Goal: Transaction & Acquisition: Book appointment/travel/reservation

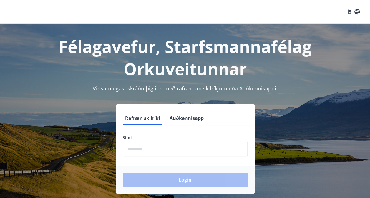
click at [163, 145] on input "phone" at bounding box center [185, 149] width 125 height 14
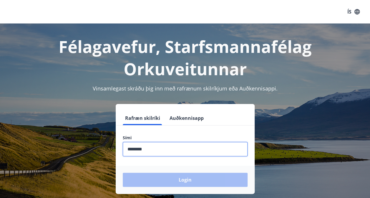
type input "********"
click at [123, 173] on button "Login" at bounding box center [185, 180] width 125 height 14
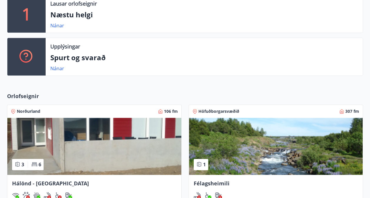
scroll to position [144, 0]
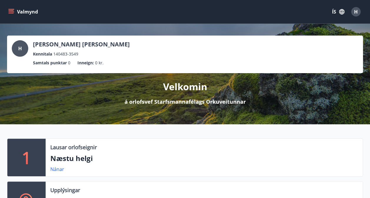
scroll to position [144, 0]
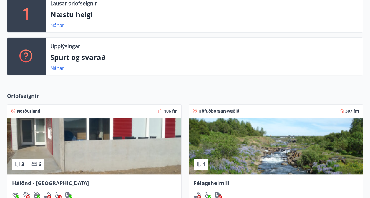
click at [63, 141] on img at bounding box center [94, 146] width 174 height 57
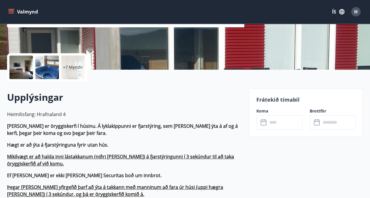
scroll to position [107, 0]
click at [282, 117] on input "text" at bounding box center [285, 122] width 35 height 14
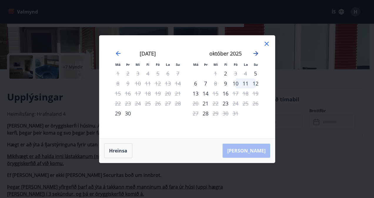
click at [256, 52] on icon "Move forward to switch to the next month." at bounding box center [256, 53] width 5 height 5
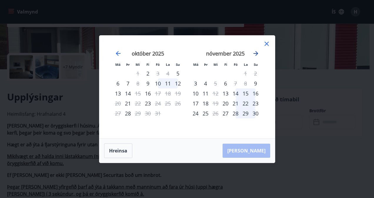
click at [256, 52] on icon "Move forward to switch to the next month." at bounding box center [256, 53] width 5 height 5
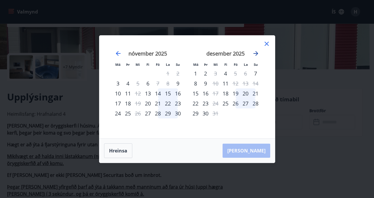
click at [256, 52] on icon "Move forward to switch to the next month." at bounding box center [256, 53] width 5 height 5
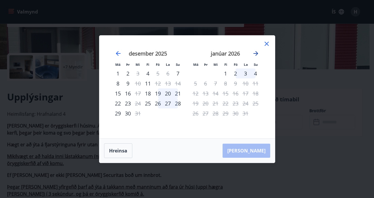
click at [256, 52] on icon "Move forward to switch to the next month." at bounding box center [256, 53] width 5 height 5
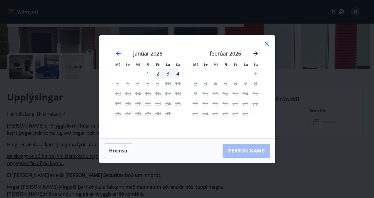
click at [256, 52] on icon "Move forward to switch to the next month." at bounding box center [256, 53] width 5 height 5
click at [264, 46] on icon at bounding box center [266, 43] width 7 height 7
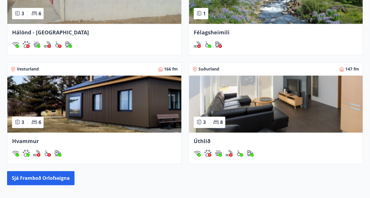
scroll to position [360, 0]
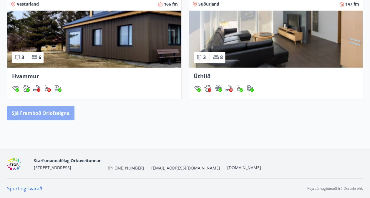
click at [34, 112] on button "Sjá framboð orlofseigna" at bounding box center [40, 113] width 67 height 14
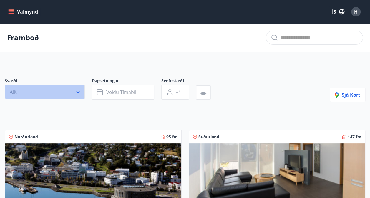
click at [79, 88] on button "Allt" at bounding box center [45, 92] width 80 height 14
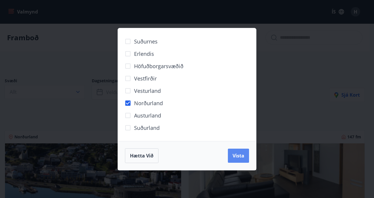
click at [236, 151] on button "Vista" at bounding box center [238, 156] width 21 height 14
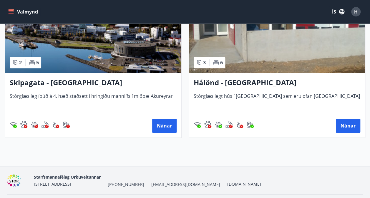
scroll to position [110, 0]
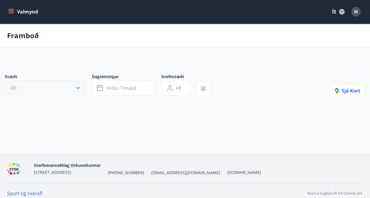
click at [69, 81] on button "Allt" at bounding box center [45, 88] width 80 height 14
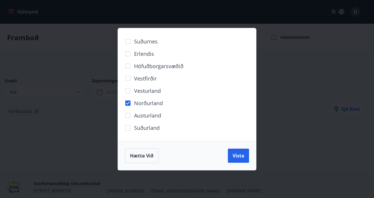
click at [137, 108] on label "Norðurland" at bounding box center [142, 103] width 41 height 12
click at [157, 102] on span "Norðurland" at bounding box center [148, 103] width 29 height 8
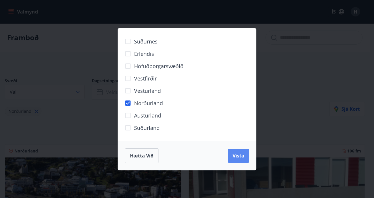
click at [238, 155] on span "Vista" at bounding box center [239, 156] width 12 height 6
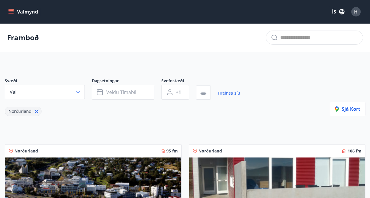
scroll to position [140, 0]
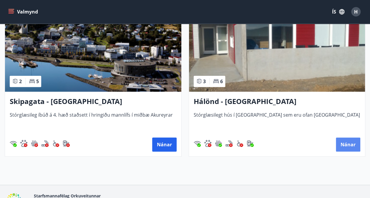
click at [343, 147] on button "Nánar" at bounding box center [348, 145] width 24 height 14
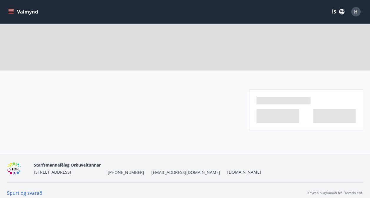
scroll to position [106, 0]
click at [283, 117] on span at bounding box center [277, 116] width 43 height 14
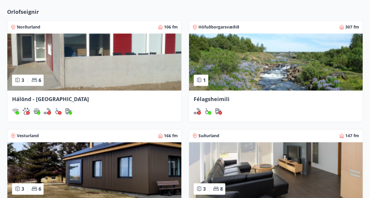
scroll to position [230, 0]
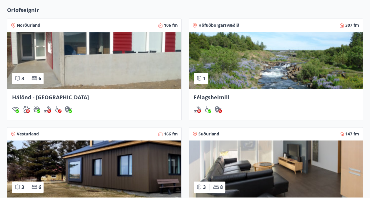
click at [99, 61] on img at bounding box center [94, 60] width 174 height 57
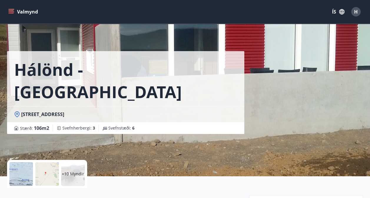
scroll to position [109, 0]
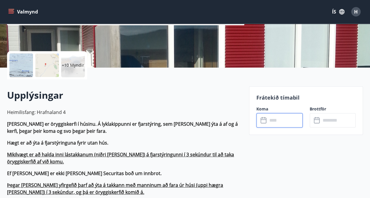
click at [285, 125] on input "text" at bounding box center [285, 120] width 35 height 14
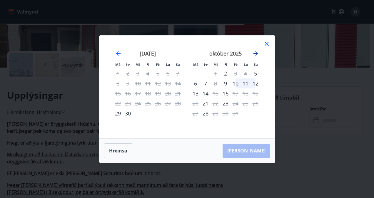
click at [255, 52] on icon "Move forward to switch to the next month." at bounding box center [256, 53] width 7 height 7
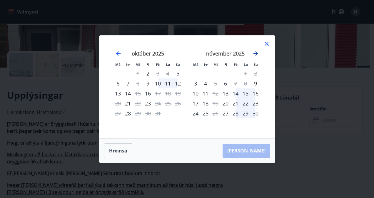
click at [255, 52] on icon "Move forward to switch to the next month." at bounding box center [256, 53] width 7 height 7
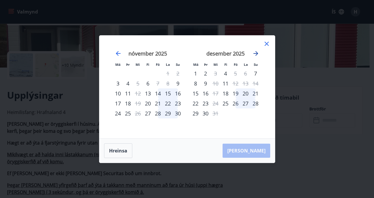
click at [255, 52] on icon "Move forward to switch to the next month." at bounding box center [256, 53] width 7 height 7
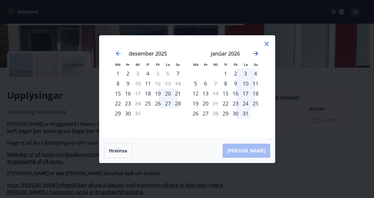
click at [255, 52] on icon "Move forward to switch to the next month." at bounding box center [256, 53] width 7 height 7
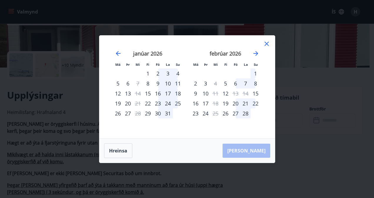
click at [235, 104] on div "20" at bounding box center [236, 104] width 10 height 10
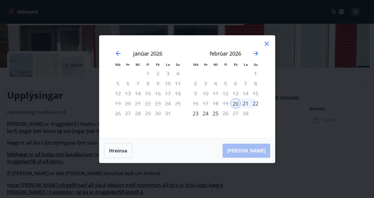
click at [256, 103] on div "22" at bounding box center [256, 104] width 10 height 10
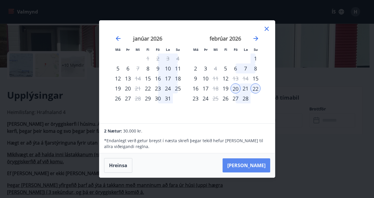
click at [258, 163] on button "[PERSON_NAME]" at bounding box center [247, 166] width 48 height 14
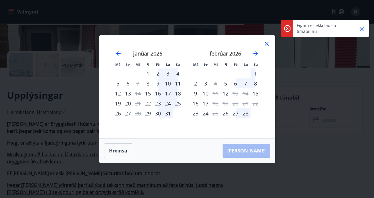
click at [236, 115] on div "27" at bounding box center [236, 114] width 10 height 10
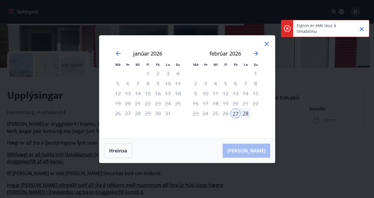
click at [235, 112] on div "27" at bounding box center [236, 114] width 10 height 10
click at [257, 53] on icon "Move forward to switch to the next month." at bounding box center [256, 53] width 7 height 7
click at [158, 115] on div "27" at bounding box center [158, 114] width 10 height 10
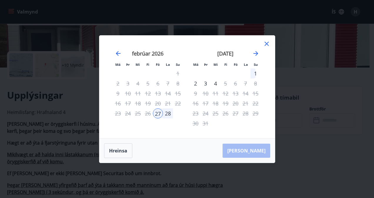
click at [255, 74] on div "1" at bounding box center [256, 74] width 10 height 10
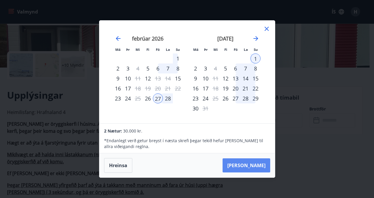
click at [259, 161] on button "[PERSON_NAME]" at bounding box center [247, 166] width 48 height 14
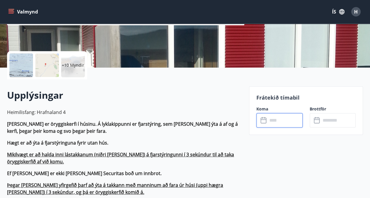
type input "******"
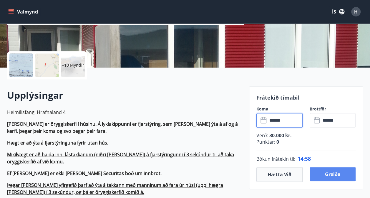
click at [329, 177] on button "Greiða" at bounding box center [333, 174] width 46 height 14
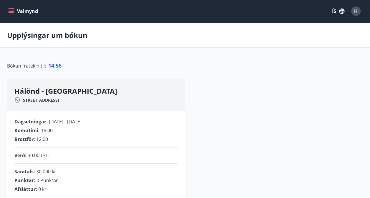
scroll to position [109, 0]
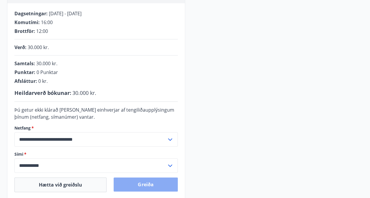
click at [150, 184] on button "Greiða" at bounding box center [146, 185] width 64 height 14
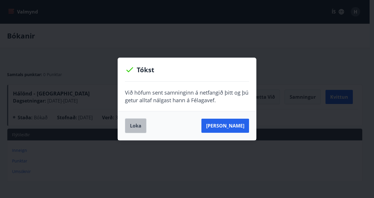
click at [137, 120] on button "Loka" at bounding box center [135, 126] width 21 height 15
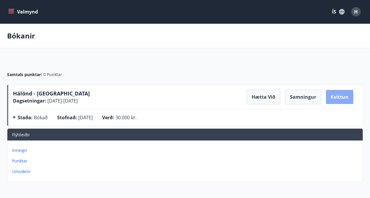
click at [346, 98] on button "Kvittun" at bounding box center [339, 97] width 27 height 14
